Goal: Task Accomplishment & Management: Manage account settings

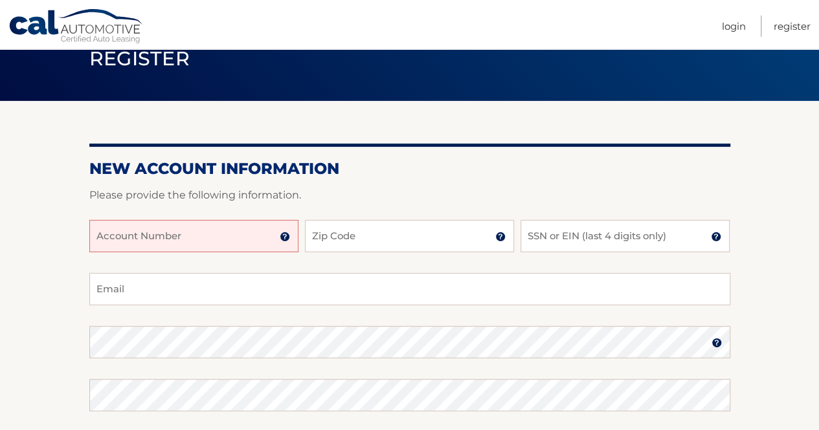
scroll to position [58, 0]
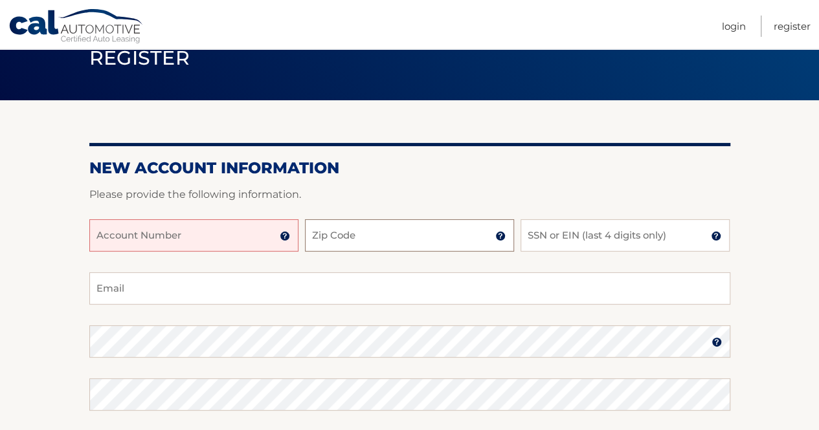
click at [349, 250] on input "Zip Code" at bounding box center [409, 235] width 209 height 32
click at [283, 234] on img at bounding box center [285, 236] width 10 height 10
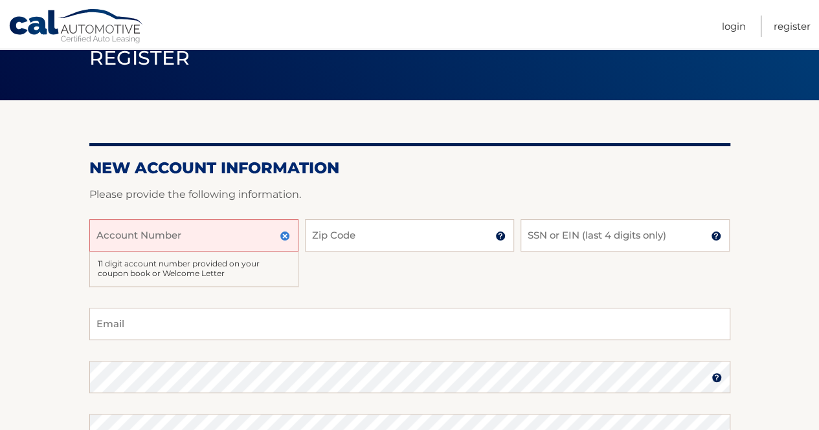
click at [214, 239] on input "Account Number" at bounding box center [193, 235] width 209 height 32
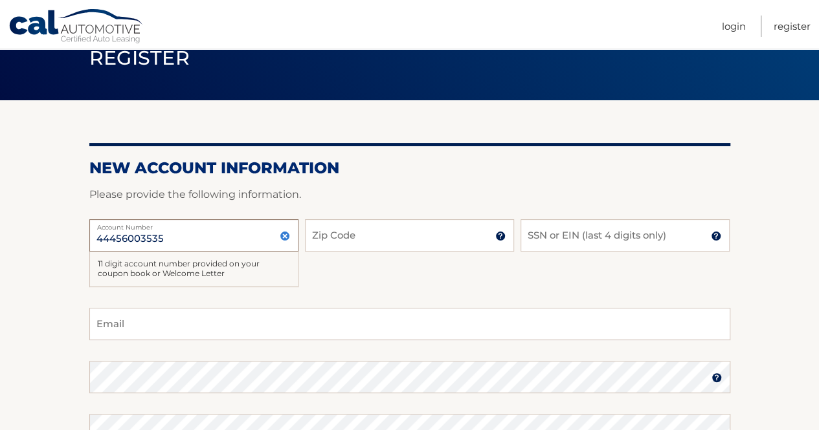
type input "44456003535"
click at [333, 228] on input "Zip Code" at bounding box center [409, 235] width 209 height 32
click at [501, 234] on img at bounding box center [500, 236] width 10 height 10
click at [456, 239] on input "Zip Code" at bounding box center [409, 235] width 209 height 32
type input "33705"
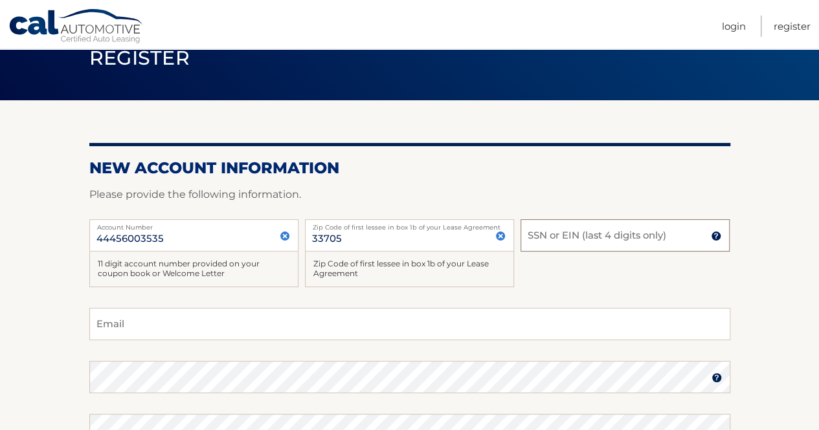
click at [544, 244] on input "SSN or EIN (last 4 digits only)" at bounding box center [624, 235] width 209 height 32
type input "1"
type input "9566"
click at [335, 308] on input "Email" at bounding box center [409, 324] width 641 height 32
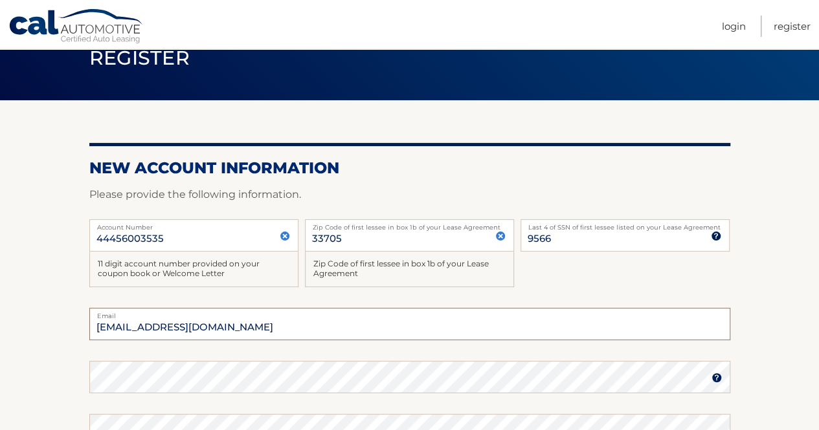
type input "tjfthomas@gmail.com"
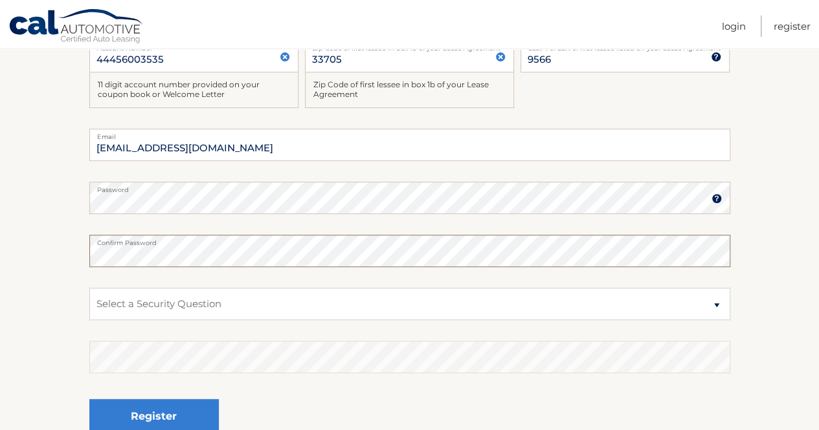
scroll to position [237, 0]
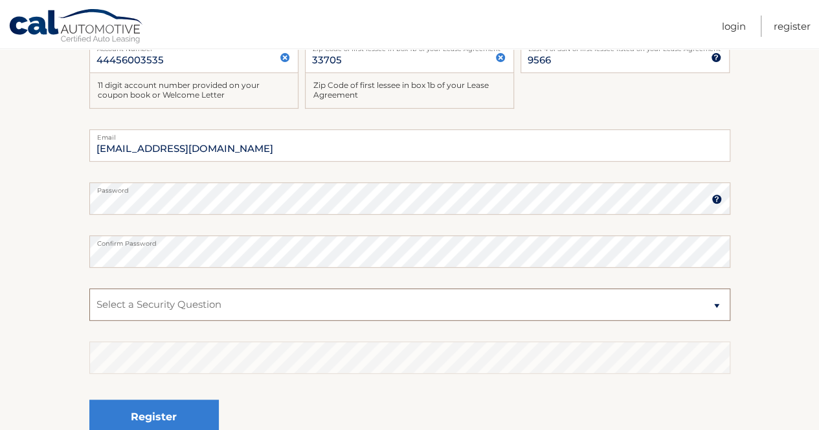
click at [273, 301] on select "Select a Security Question What was the name of your elementary school? What is…" at bounding box center [409, 305] width 641 height 32
select select "2"
click at [89, 289] on select "Select a Security Question What was the name of your elementary school? What is…" at bounding box center [409, 305] width 641 height 32
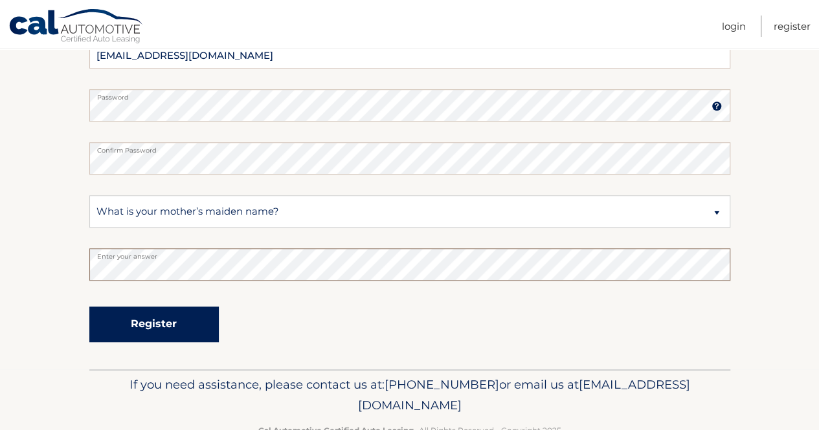
scroll to position [329, 0]
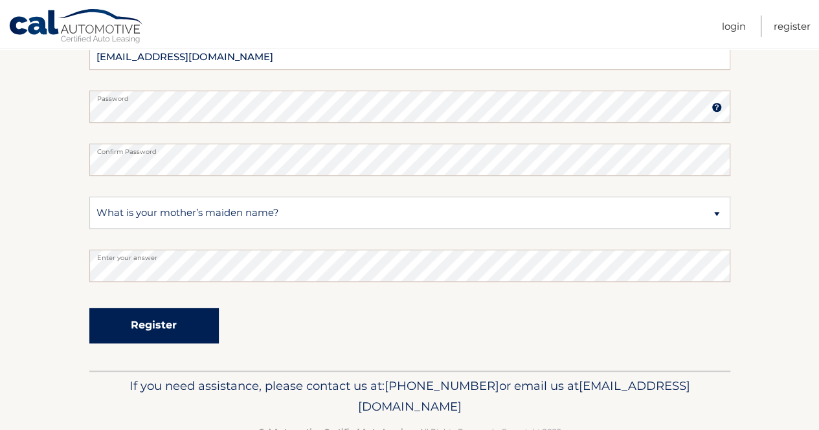
click at [148, 316] on button "Register" at bounding box center [153, 326] width 129 height 36
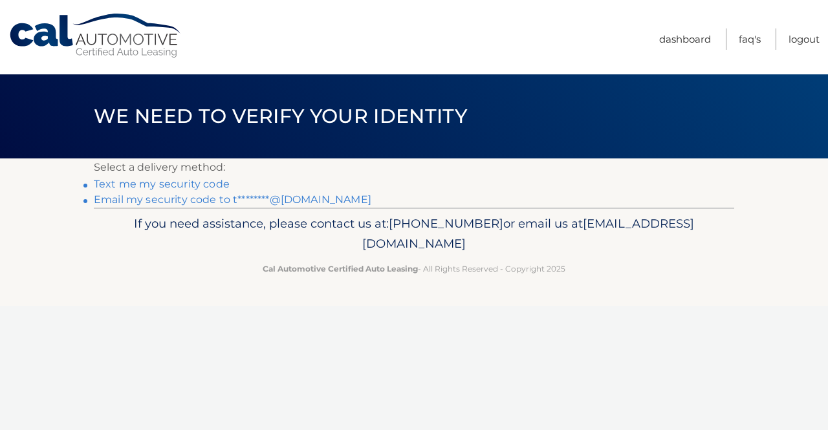
click at [199, 183] on link "Text me my security code" at bounding box center [162, 184] width 136 height 12
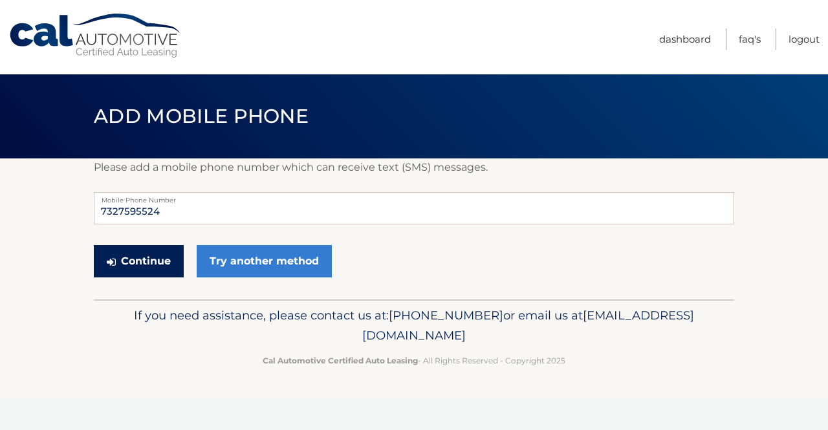
click at [151, 271] on button "Continue" at bounding box center [139, 261] width 90 height 32
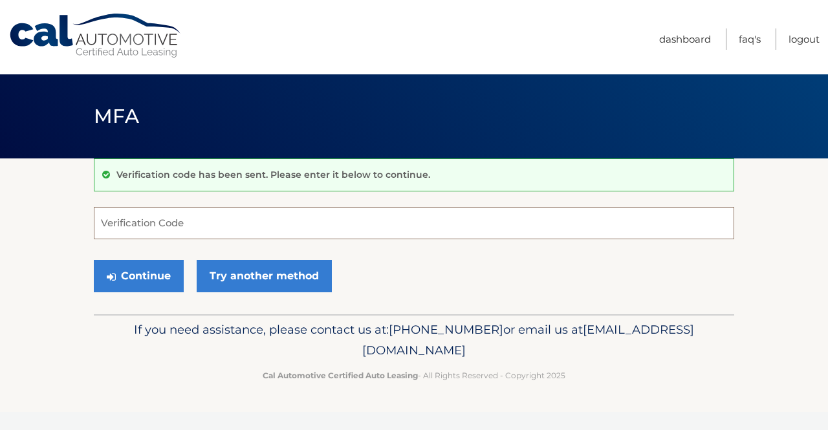
click at [162, 216] on input "Verification Code" at bounding box center [414, 223] width 641 height 32
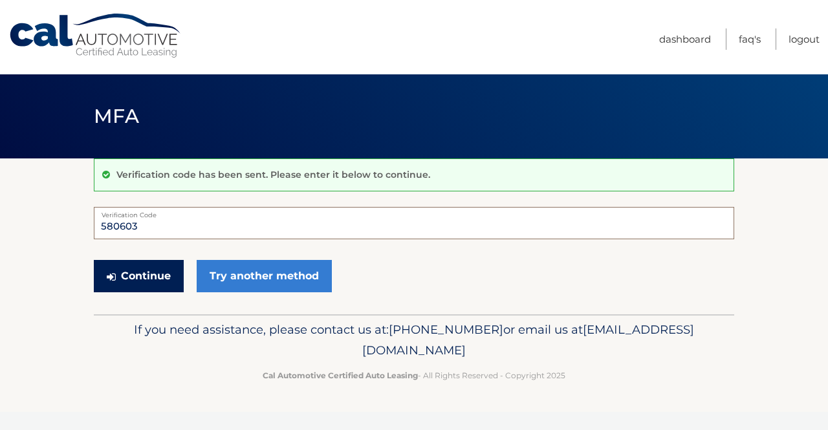
type input "580603"
click at [167, 275] on button "Continue" at bounding box center [139, 276] width 90 height 32
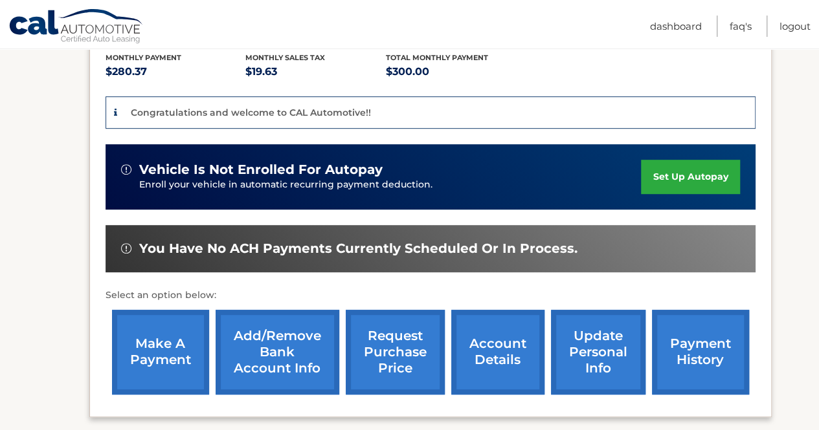
scroll to position [279, 0]
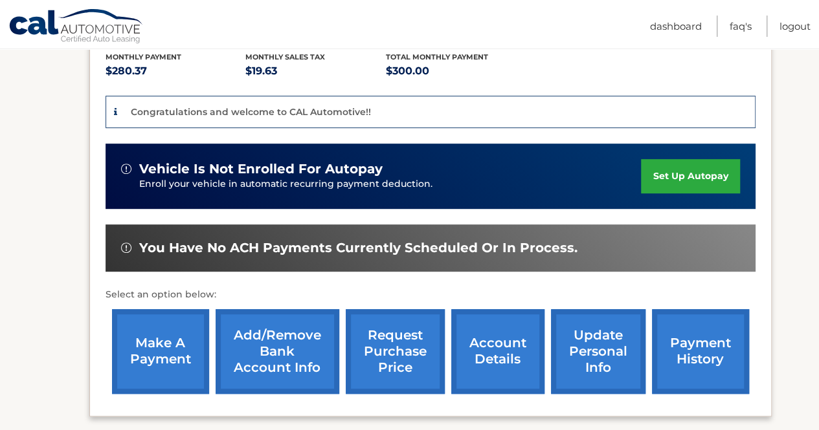
click at [679, 182] on link "set up autopay" at bounding box center [690, 176] width 98 height 34
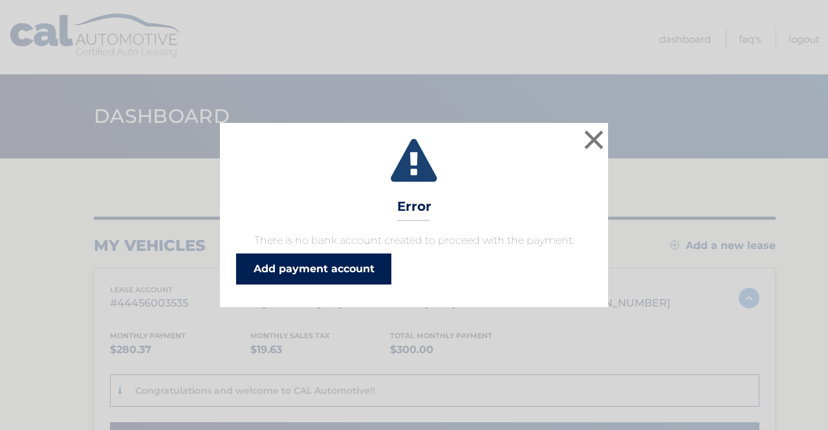
click at [361, 266] on link "Add payment account" at bounding box center [313, 269] width 155 height 31
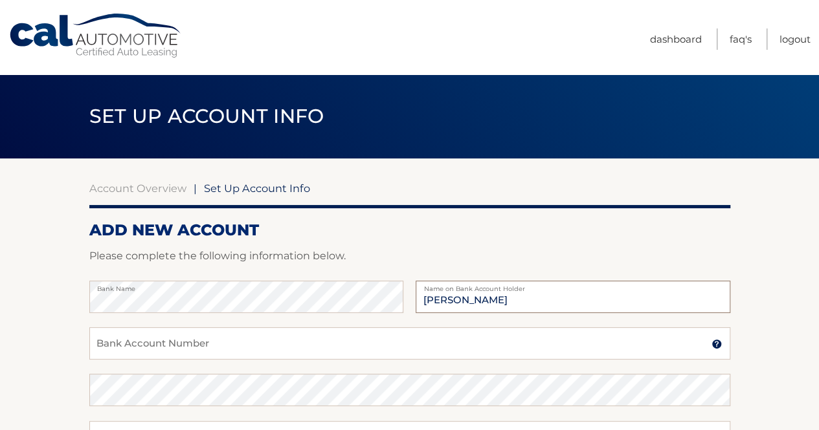
type input "Thomas Famulary"
click at [185, 331] on input "Bank Account Number" at bounding box center [409, 343] width 641 height 32
type input "4314846689"
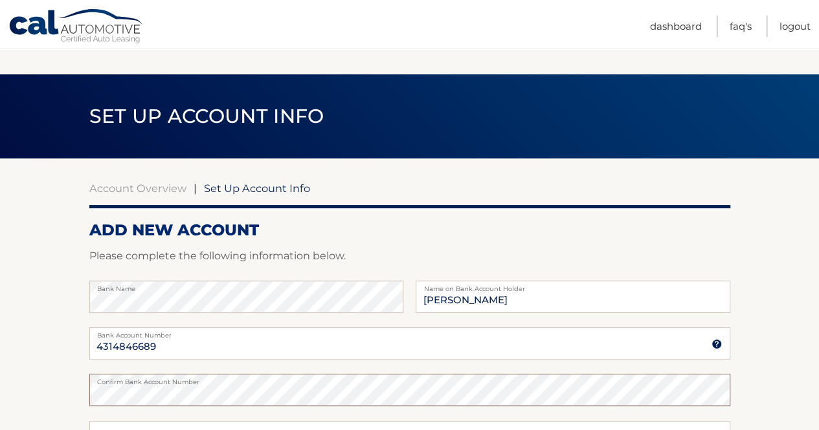
scroll to position [159, 0]
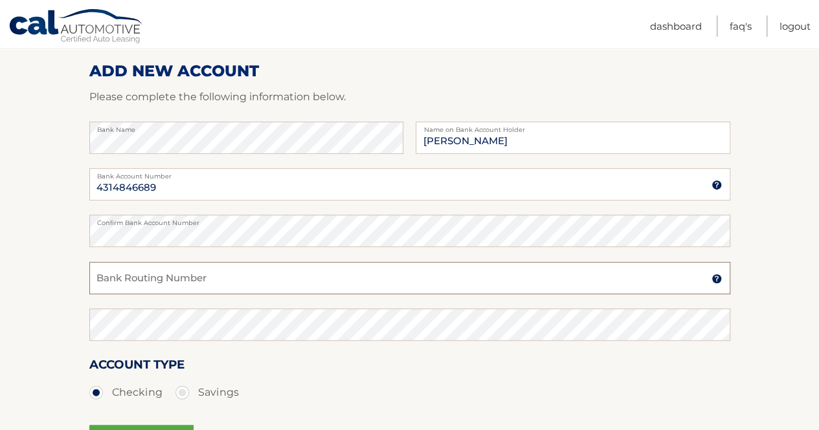
click at [223, 281] on input "Bank Routing Number" at bounding box center [409, 278] width 641 height 32
type input "031201360"
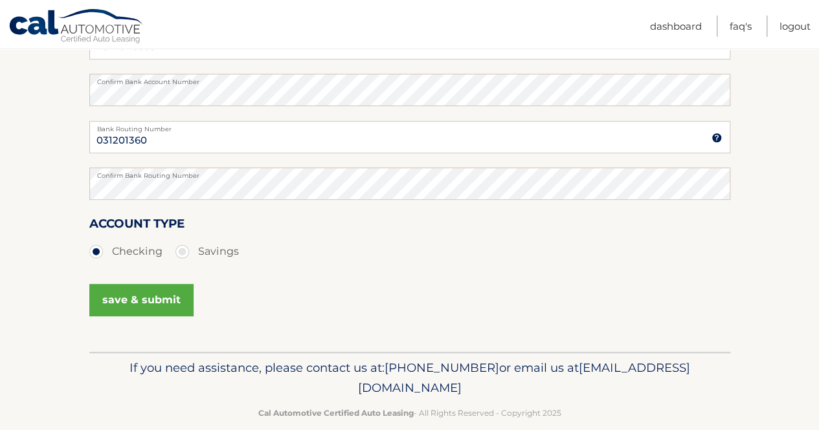
scroll to position [303, 0]
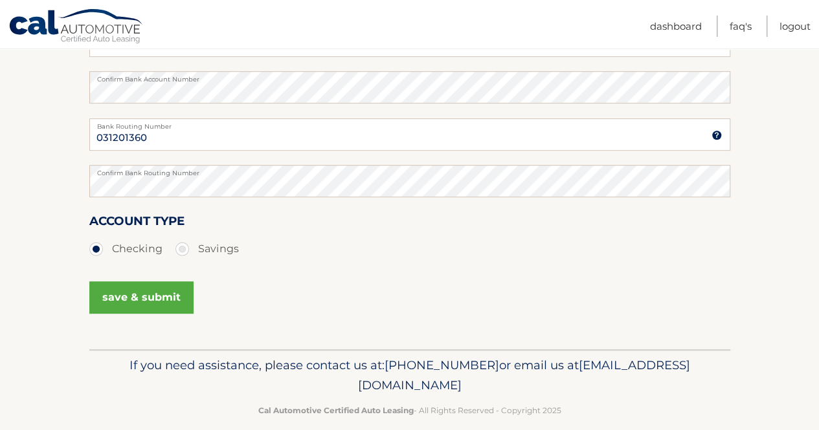
click at [142, 309] on button "save & submit" at bounding box center [141, 297] width 104 height 32
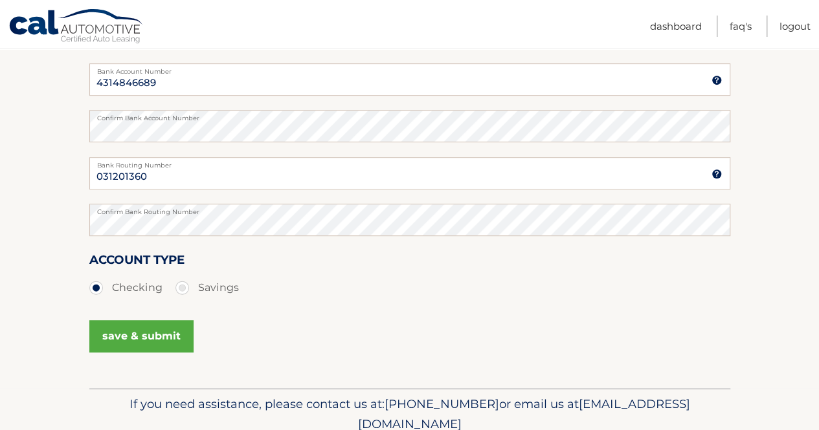
scroll to position [243, 0]
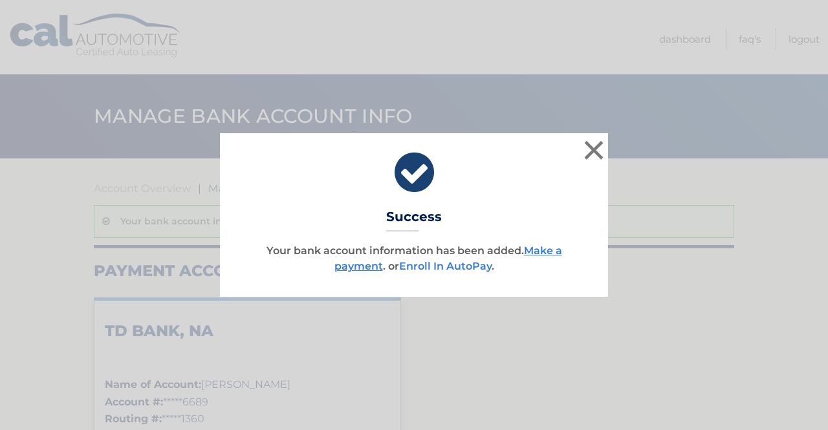
click at [421, 266] on link "Enroll In AutoPay" at bounding box center [445, 266] width 93 height 12
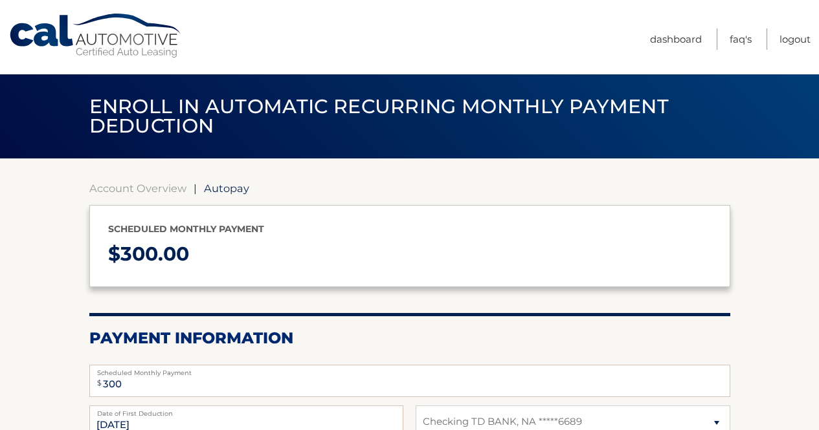
select select "NWJkOWIzNTYtNjllNy00NDk4LWExM2YtYjAyMmViOWU4NDk2"
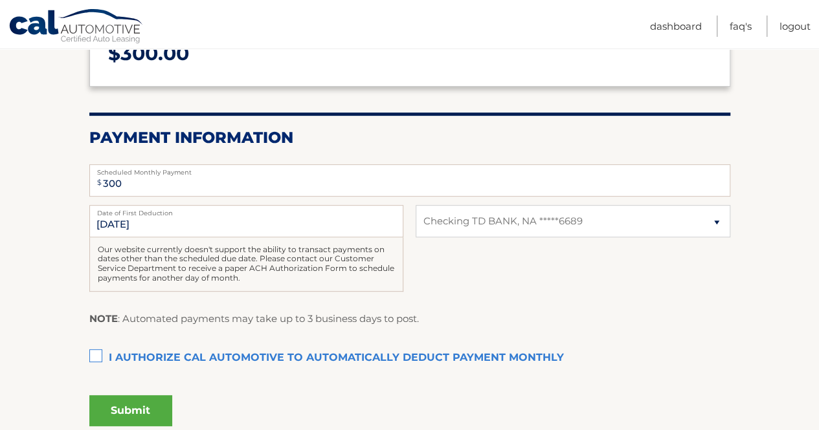
scroll to position [312, 0]
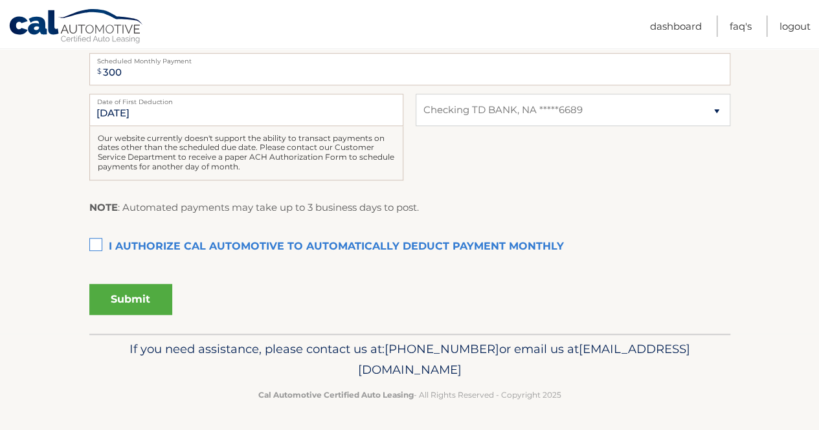
click at [94, 243] on label "I authorize cal automotive to automatically deduct payment monthly This checkbo…" at bounding box center [409, 247] width 641 height 26
click at [0, 0] on input "I authorize cal automotive to automatically deduct payment monthly This checkbo…" at bounding box center [0, 0] width 0 height 0
click at [137, 302] on button "Submit" at bounding box center [130, 299] width 83 height 31
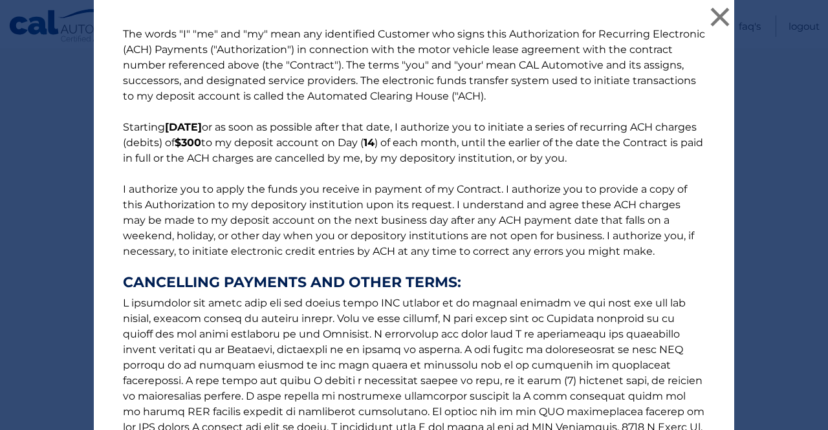
scroll to position [181, 0]
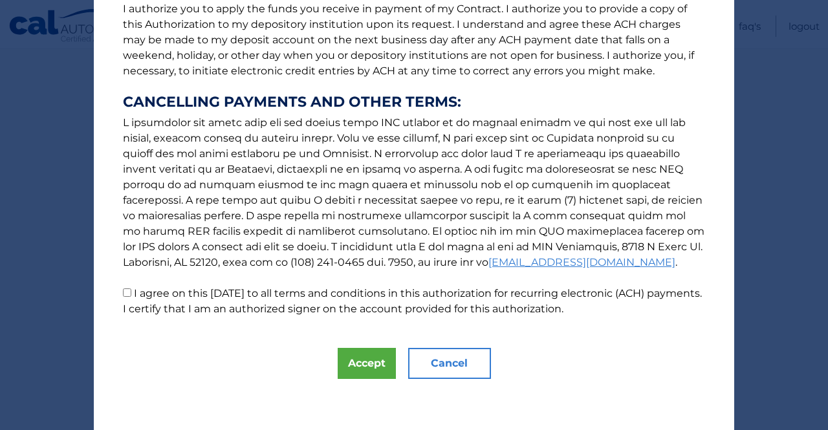
click at [118, 285] on p "The words "I" "me" and "my" mean any identified Customer who signs this Authori…" at bounding box center [414, 81] width 608 height 471
click at [123, 294] on input "I agree on this 09/08/2025 to all terms and conditions in this authorization fo…" at bounding box center [127, 293] width 8 height 8
checkbox input "true"
click at [345, 371] on button "Accept" at bounding box center [367, 363] width 58 height 31
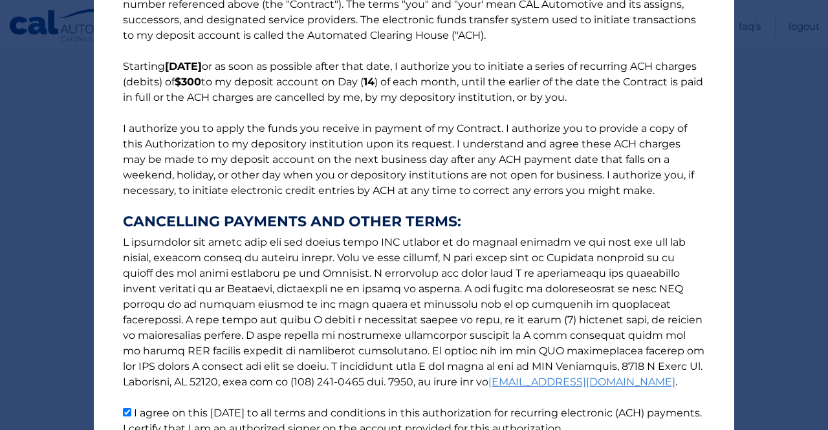
scroll to position [0, 0]
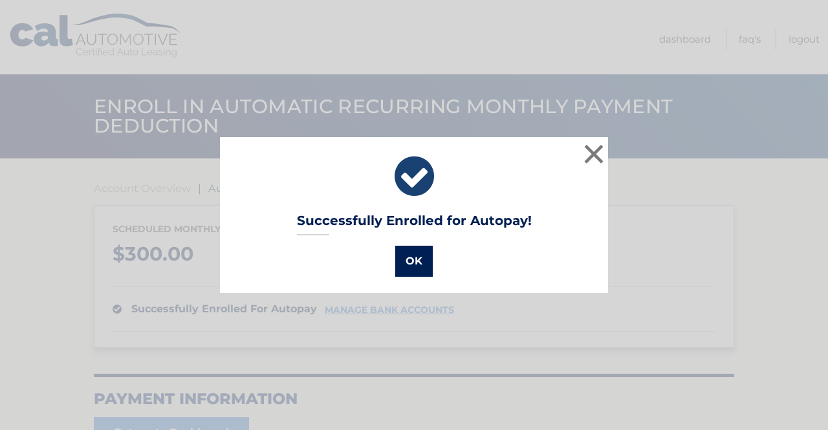
click at [412, 262] on button "OK" at bounding box center [414, 261] width 38 height 31
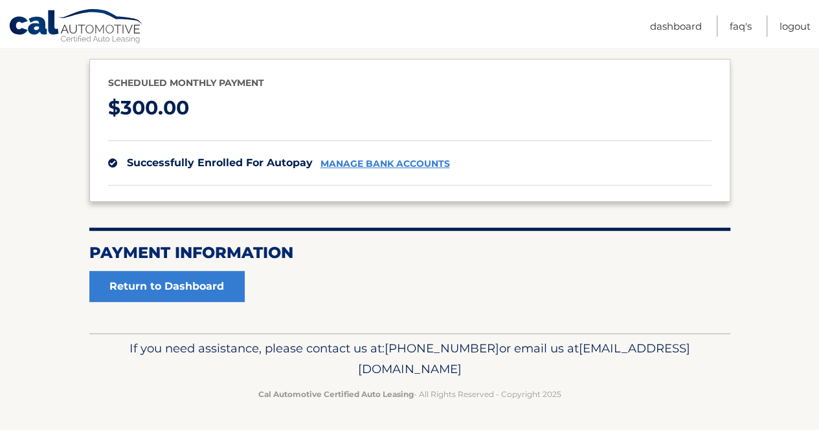
scroll to position [146, 0]
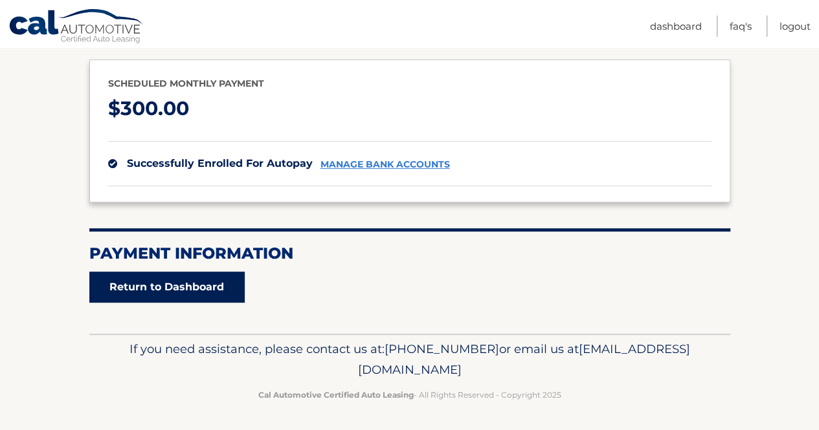
click at [203, 283] on link "Return to Dashboard" at bounding box center [166, 287] width 155 height 31
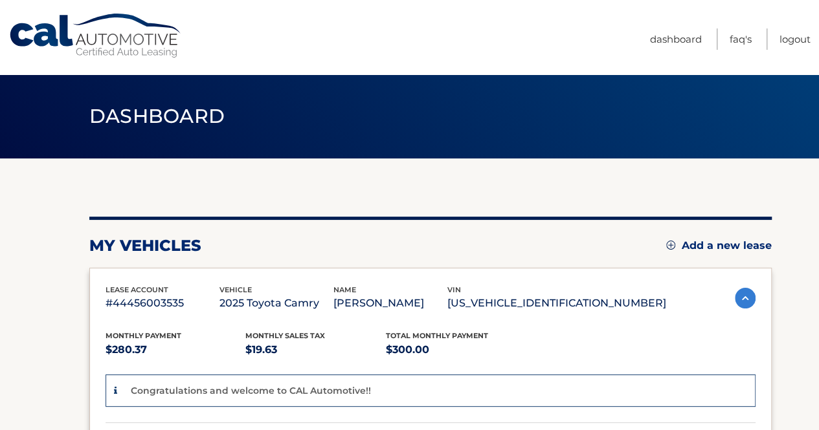
click at [203, 284] on div "lease account #44456003535" at bounding box center [162, 298] width 114 height 29
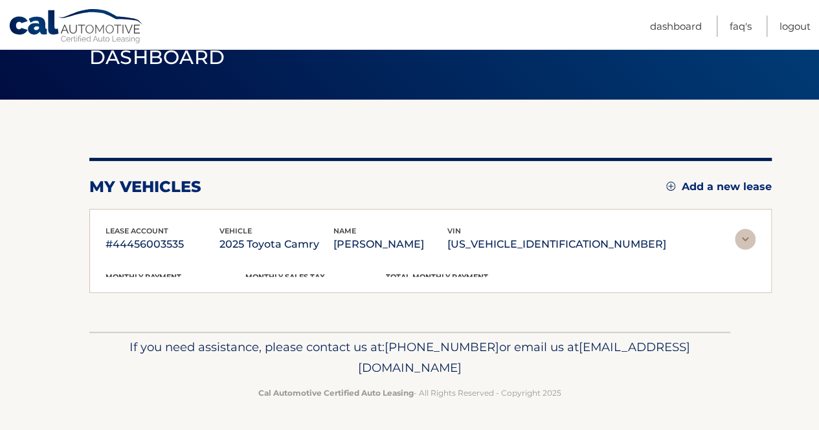
scroll to position [34, 0]
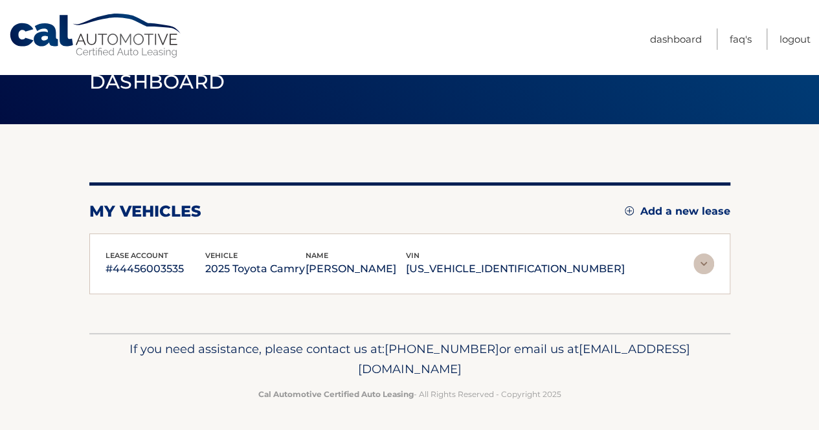
click at [703, 262] on img at bounding box center [703, 264] width 21 height 21
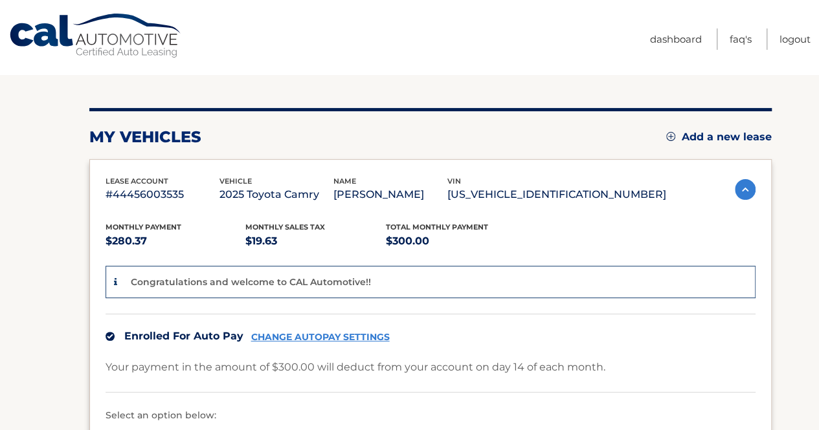
scroll to position [0, 0]
